Goal: Task Accomplishment & Management: Manage account settings

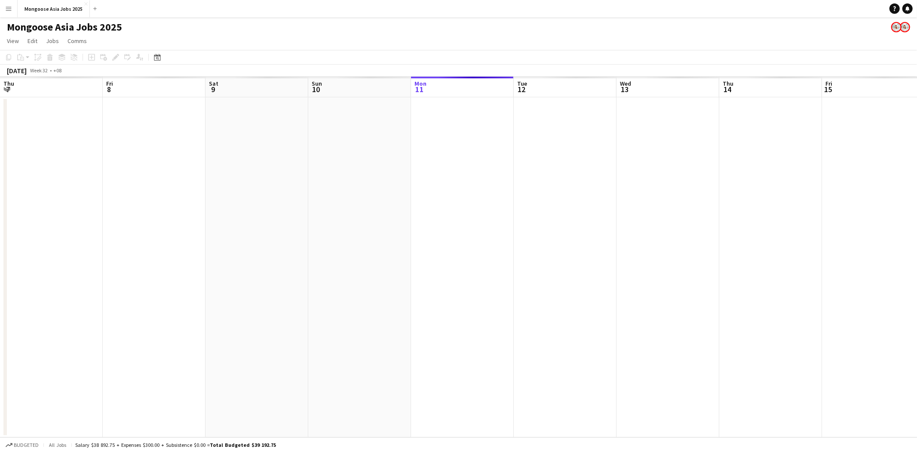
scroll to position [0, 266]
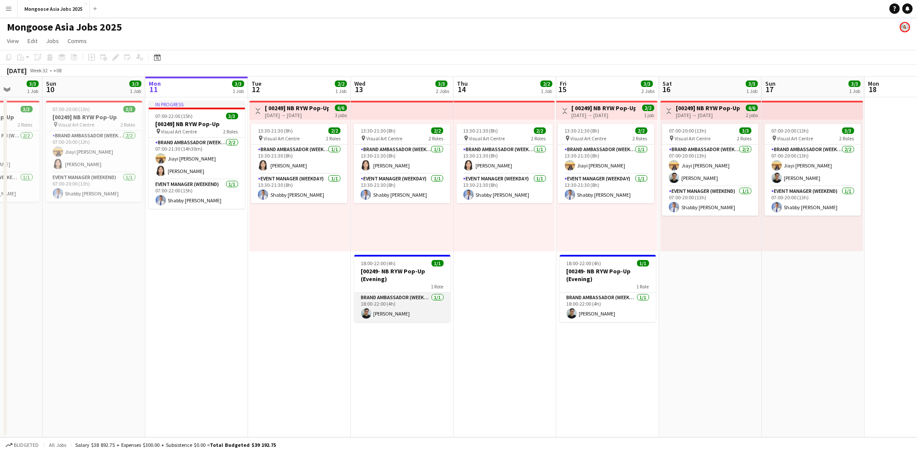
click at [410, 308] on app-card-role "Brand Ambassador (weekday) [DATE] 18:00-22:00 (4h) [PERSON_NAME]" at bounding box center [402, 306] width 96 height 29
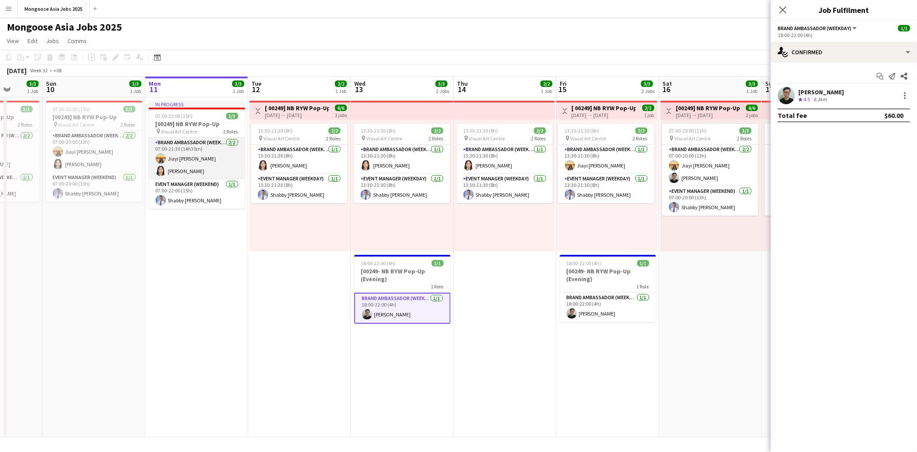
click at [183, 159] on app-card-role "Brand Ambassador (weekday) [DATE] 07:00-21:30 (14h30m) [PERSON_NAME] [PERSON_NA…" at bounding box center [197, 159] width 96 height 42
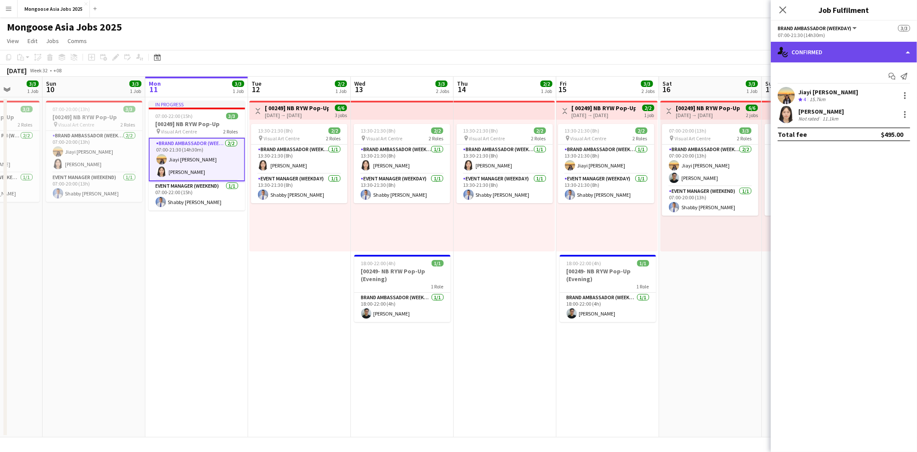
click at [862, 49] on div "single-neutral-actions-check-2 Confirmed" at bounding box center [844, 52] width 146 height 21
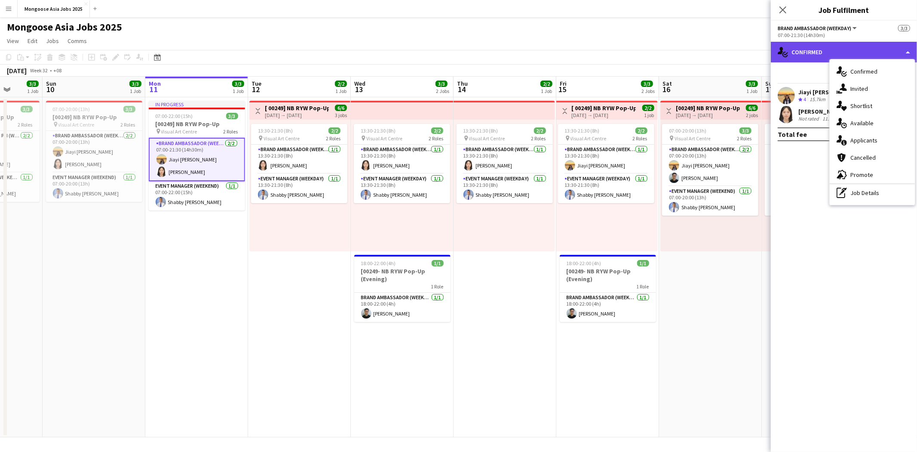
click at [815, 52] on div "single-neutral-actions-check-2 Confirmed" at bounding box center [844, 52] width 146 height 21
click at [793, 109] on app-user-avatar at bounding box center [786, 114] width 17 height 17
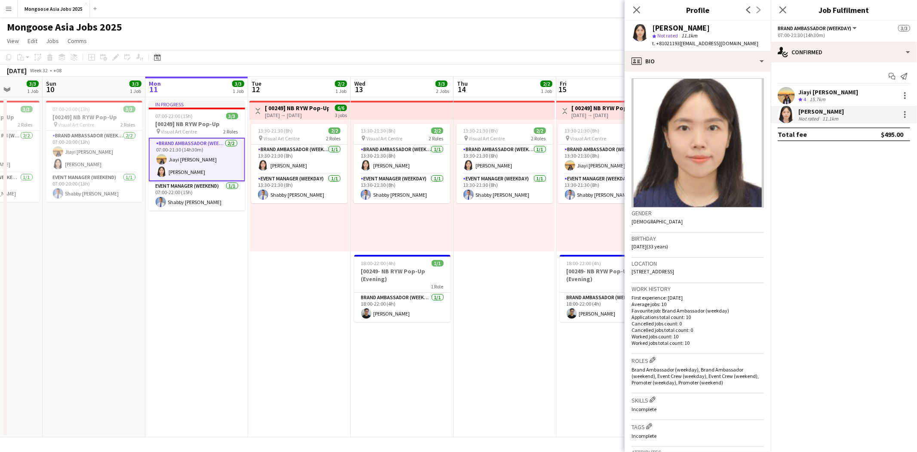
click at [820, 91] on div "Jiayi [PERSON_NAME]" at bounding box center [829, 92] width 60 height 8
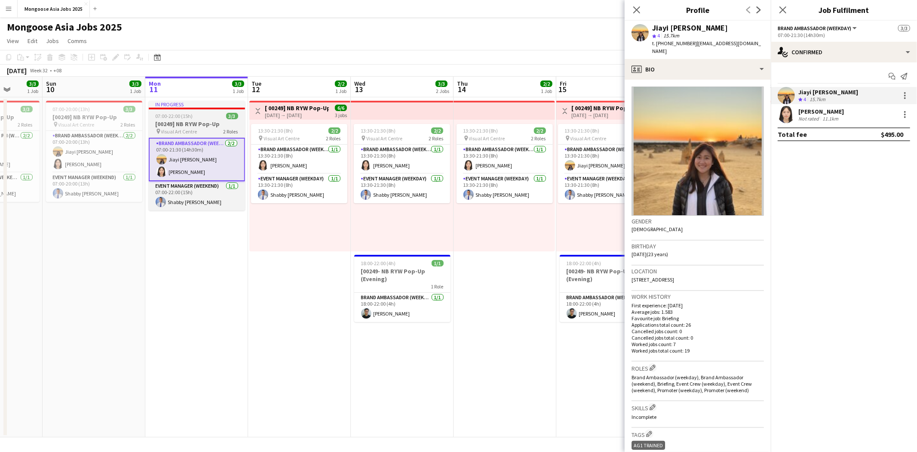
click at [186, 111] on app-job-card "In progress 07:00-22:00 (15h) 3/3 [00249] NB RYW Pop-Up pin Visual Art Centre 2…" at bounding box center [197, 156] width 96 height 110
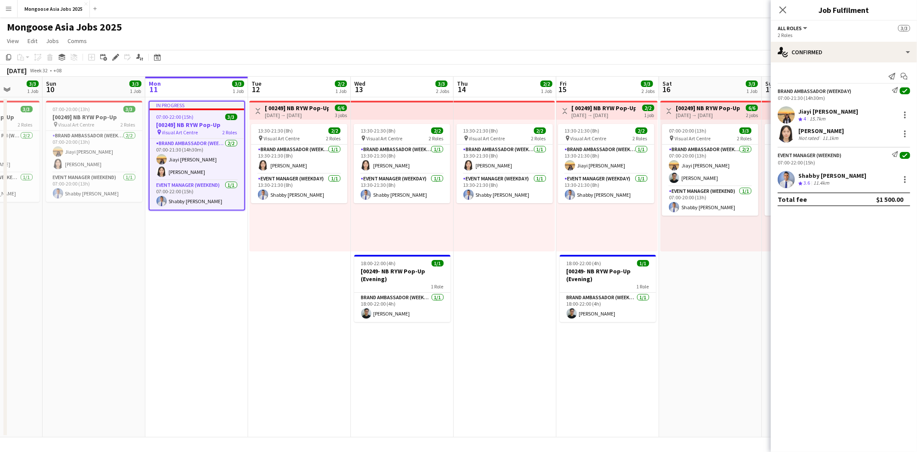
click at [192, 117] on div "07:00-22:00 (15h) 3/3" at bounding box center [197, 117] width 95 height 6
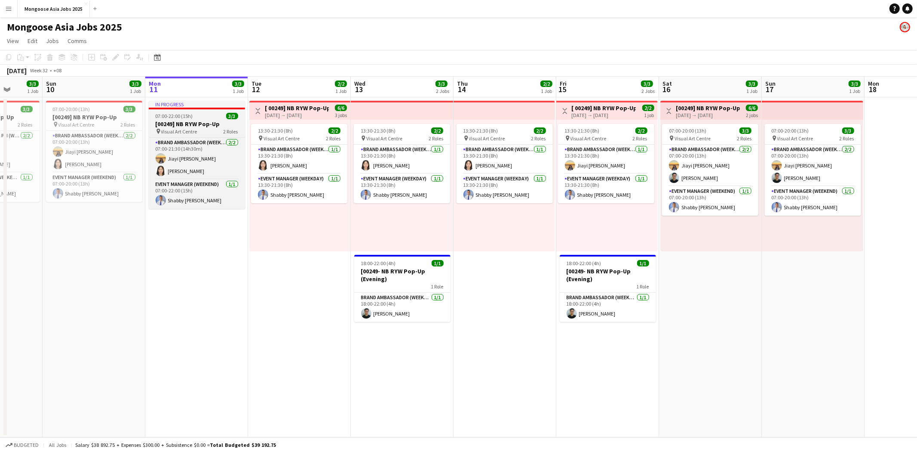
click at [194, 116] on div "07:00-22:00 (15h) 3/3" at bounding box center [197, 116] width 96 height 6
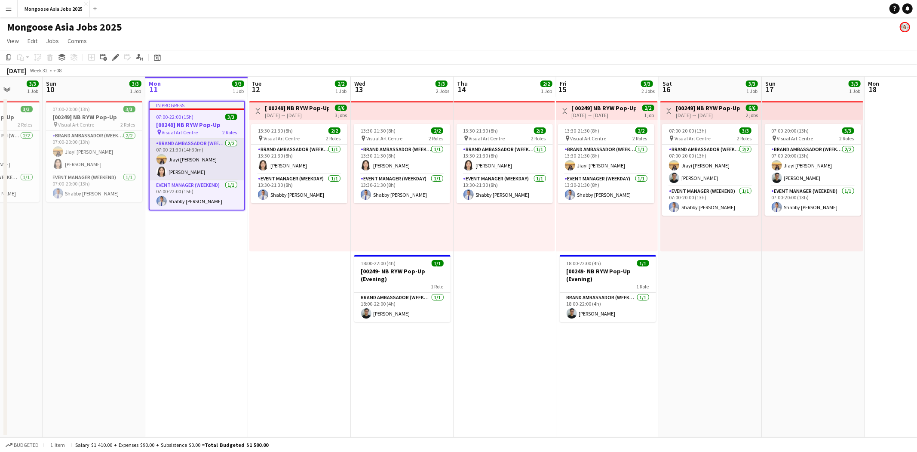
click at [195, 174] on app-card-role "Brand Ambassador (weekday) [DATE] 07:00-21:30 (14h30m) [PERSON_NAME] [PERSON_NA…" at bounding box center [197, 159] width 95 height 42
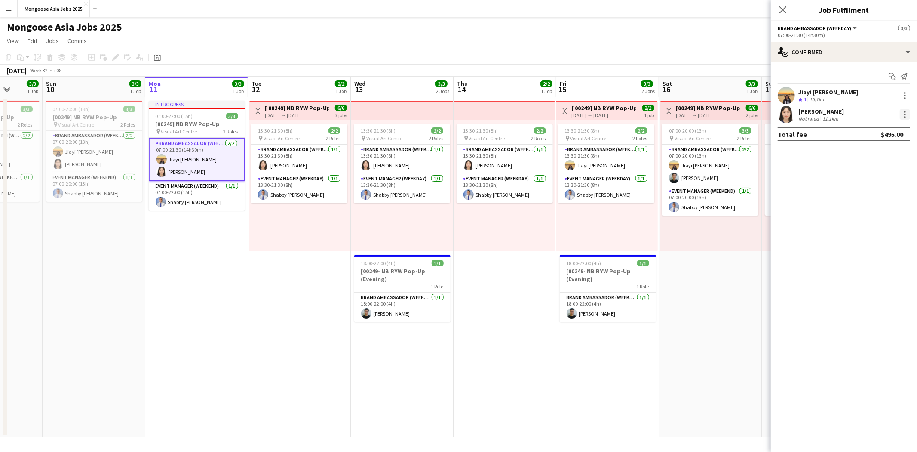
click at [909, 115] on div at bounding box center [905, 114] width 10 height 10
click at [784, 246] on div at bounding box center [458, 226] width 917 height 452
click at [890, 45] on div "single-neutral-actions-check-2 Confirmed" at bounding box center [844, 52] width 146 height 21
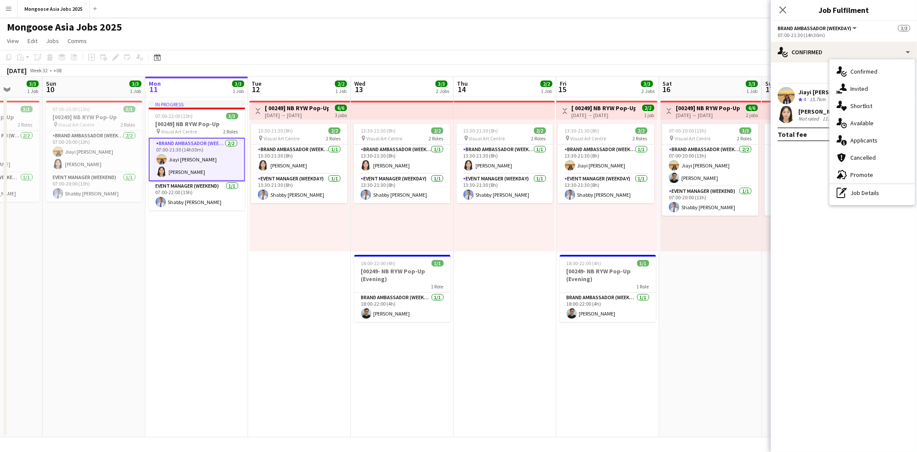
click at [882, 191] on div "pen-write Job Details" at bounding box center [872, 192] width 85 height 17
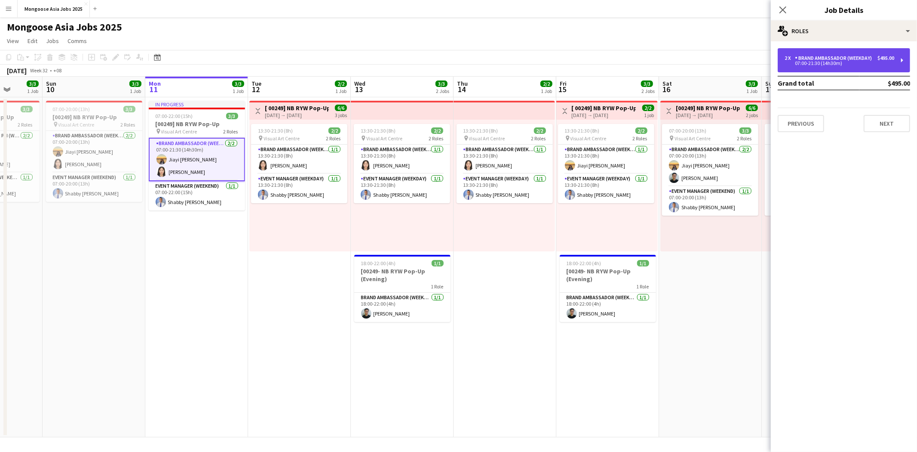
click at [826, 65] on div "07:00-21:30 (14h30m)" at bounding box center [840, 63] width 110 height 4
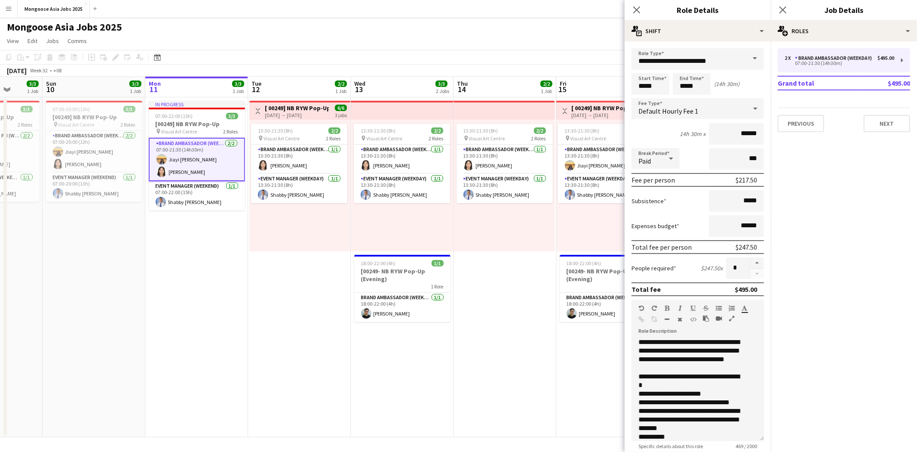
click at [470, 360] on app-date-cell "13:30-21:30 (8h) 2/2 pin Visual Art Centre 2 Roles Brand Ambassador (weekday) […" at bounding box center [505, 267] width 103 height 340
